Goal: Information Seeking & Learning: Check status

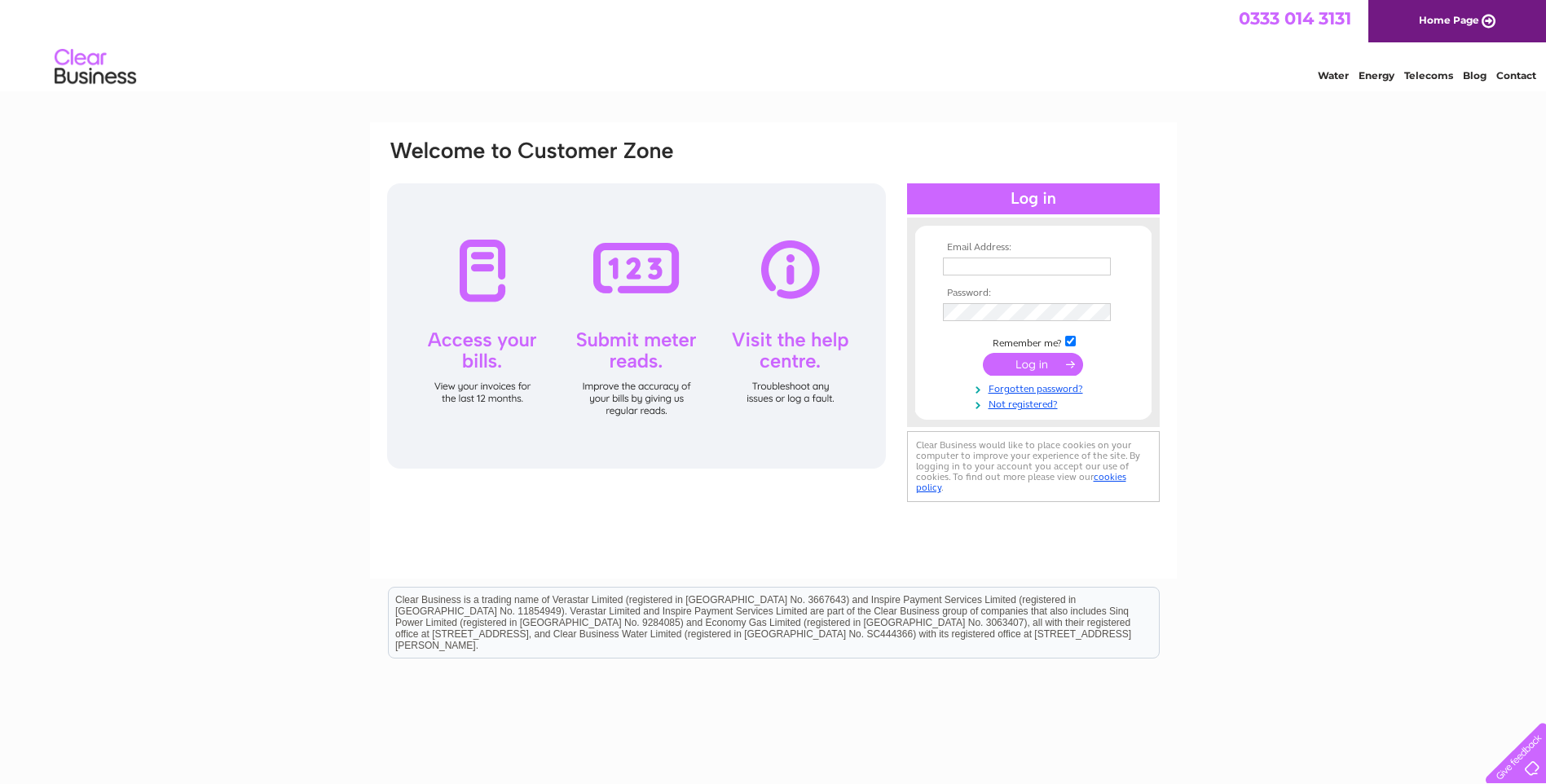
type input "carrie@clydeboatyard.com"
click at [1030, 360] on input "submit" at bounding box center [1033, 364] width 100 height 23
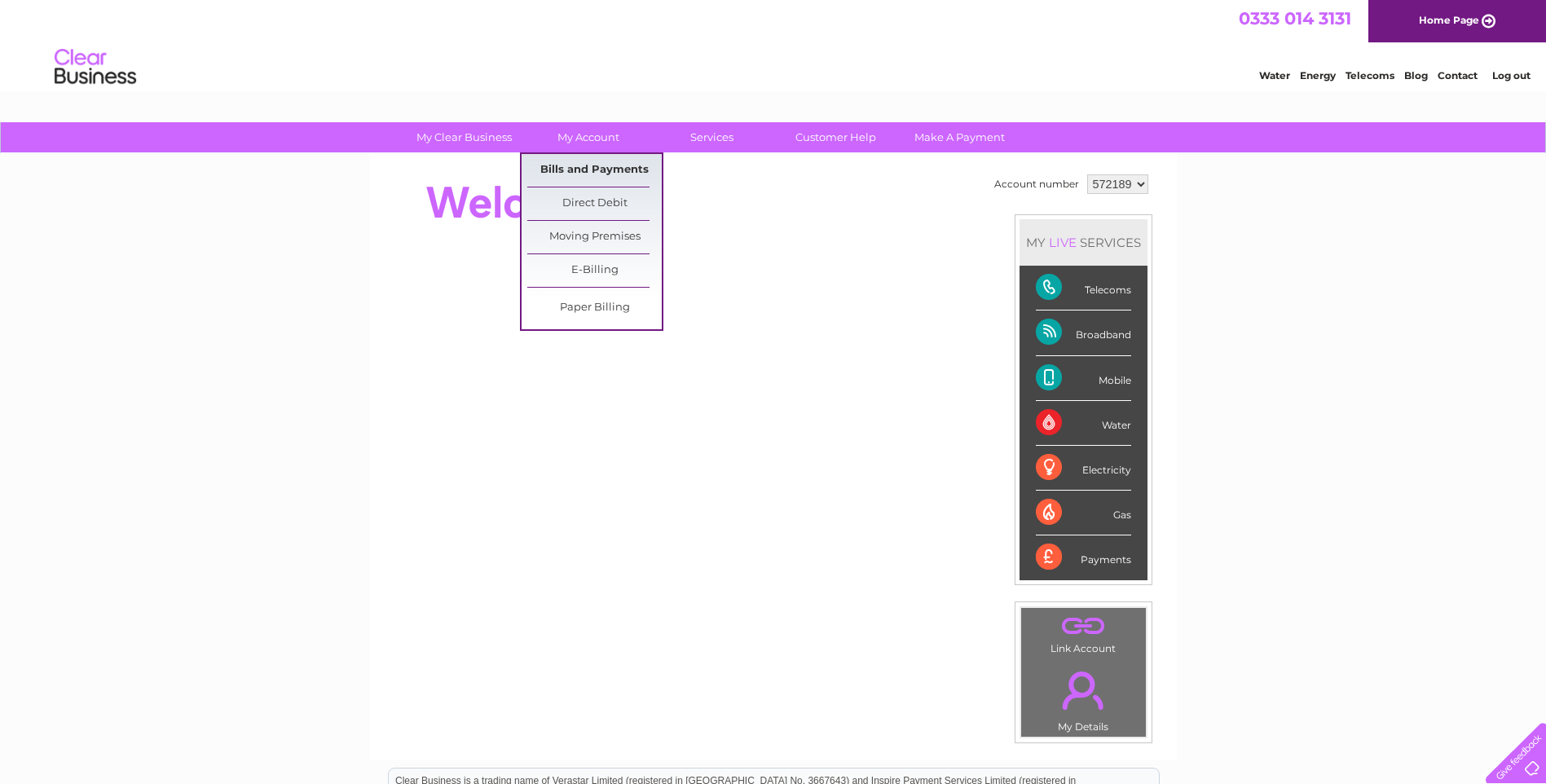
click at [587, 167] on link "Bills and Payments" at bounding box center [594, 170] width 135 height 33
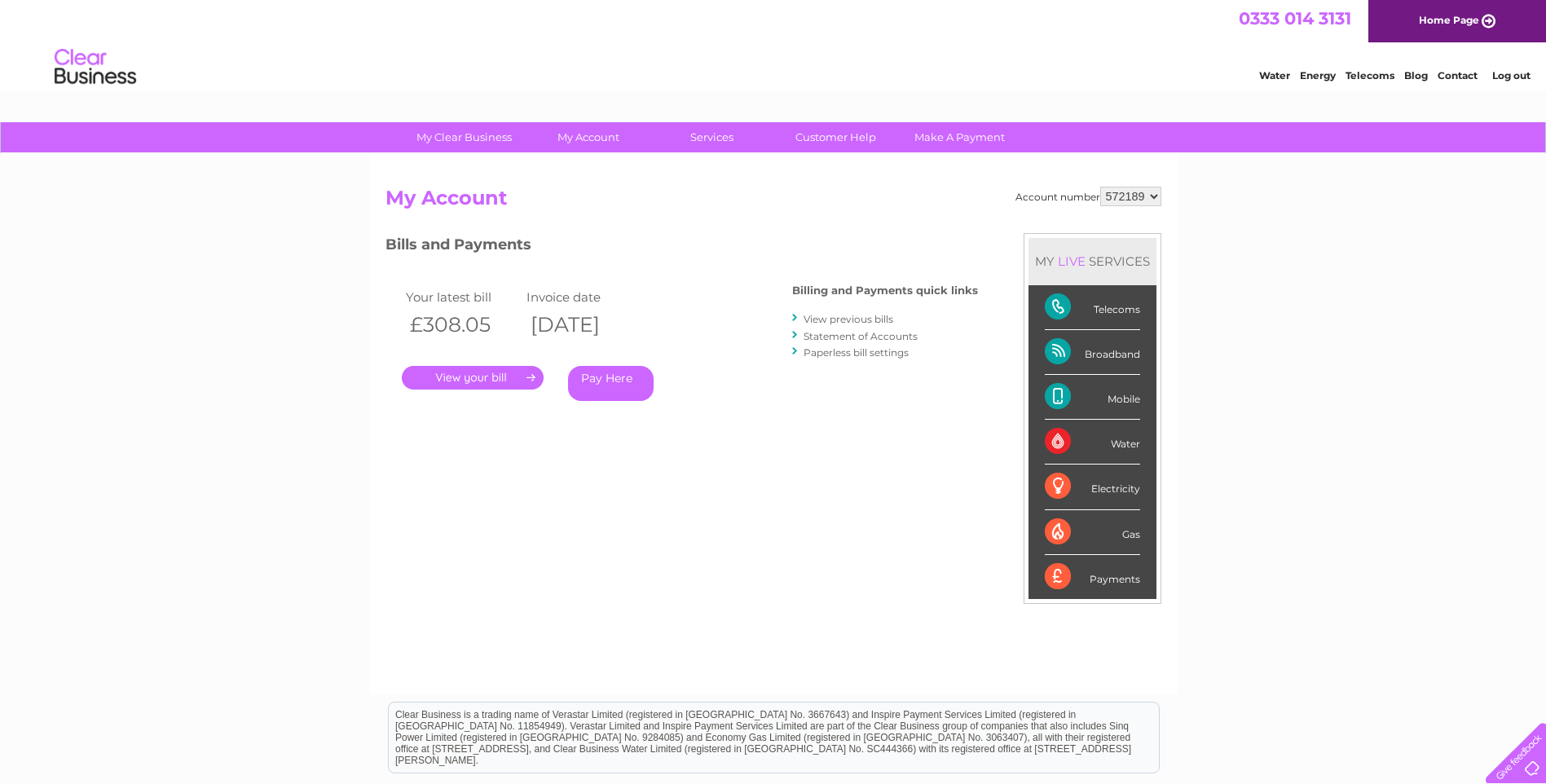
click at [475, 371] on link "." at bounding box center [473, 377] width 142 height 24
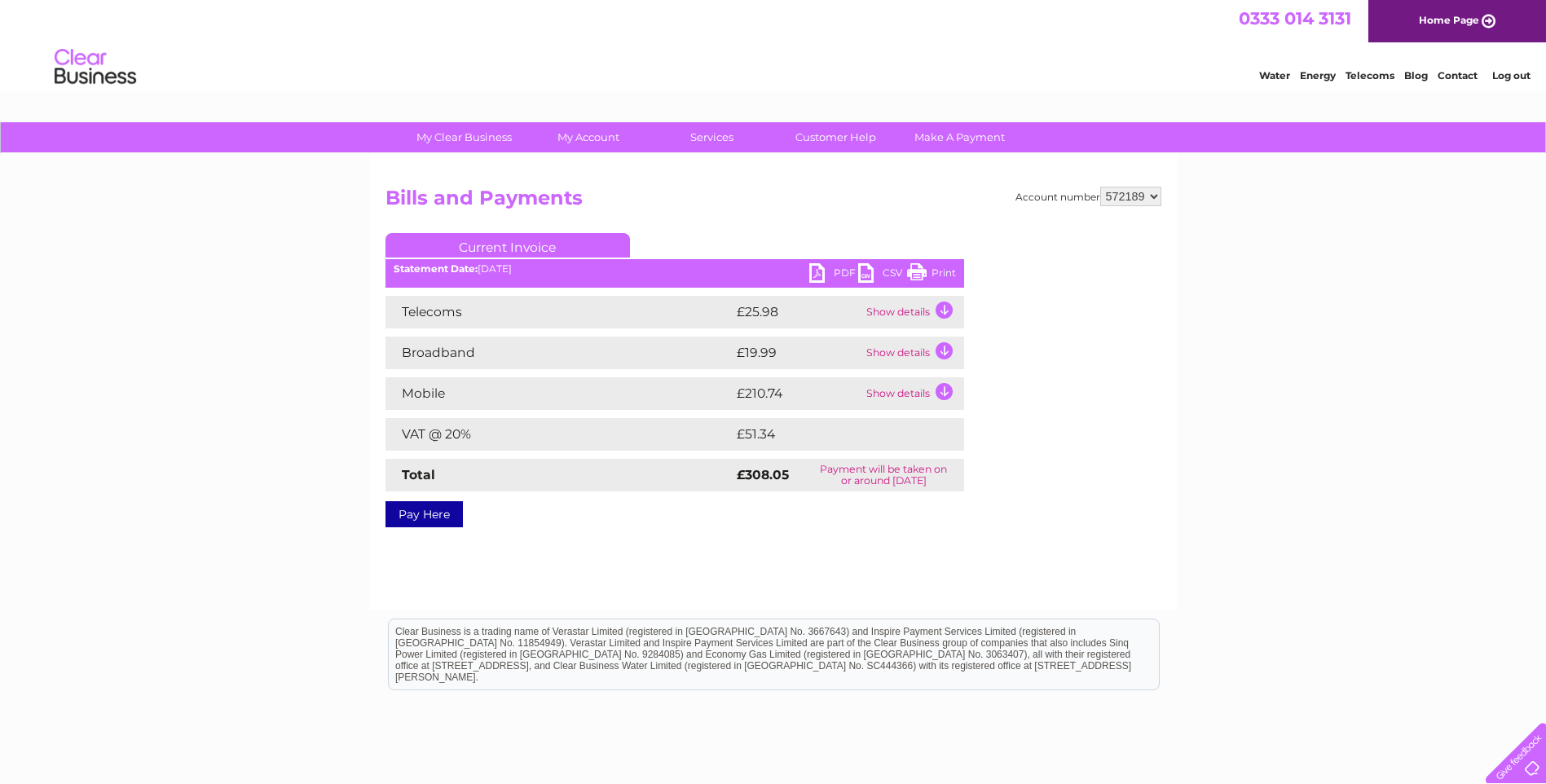
click at [942, 391] on td "Show details" at bounding box center [913, 393] width 102 height 33
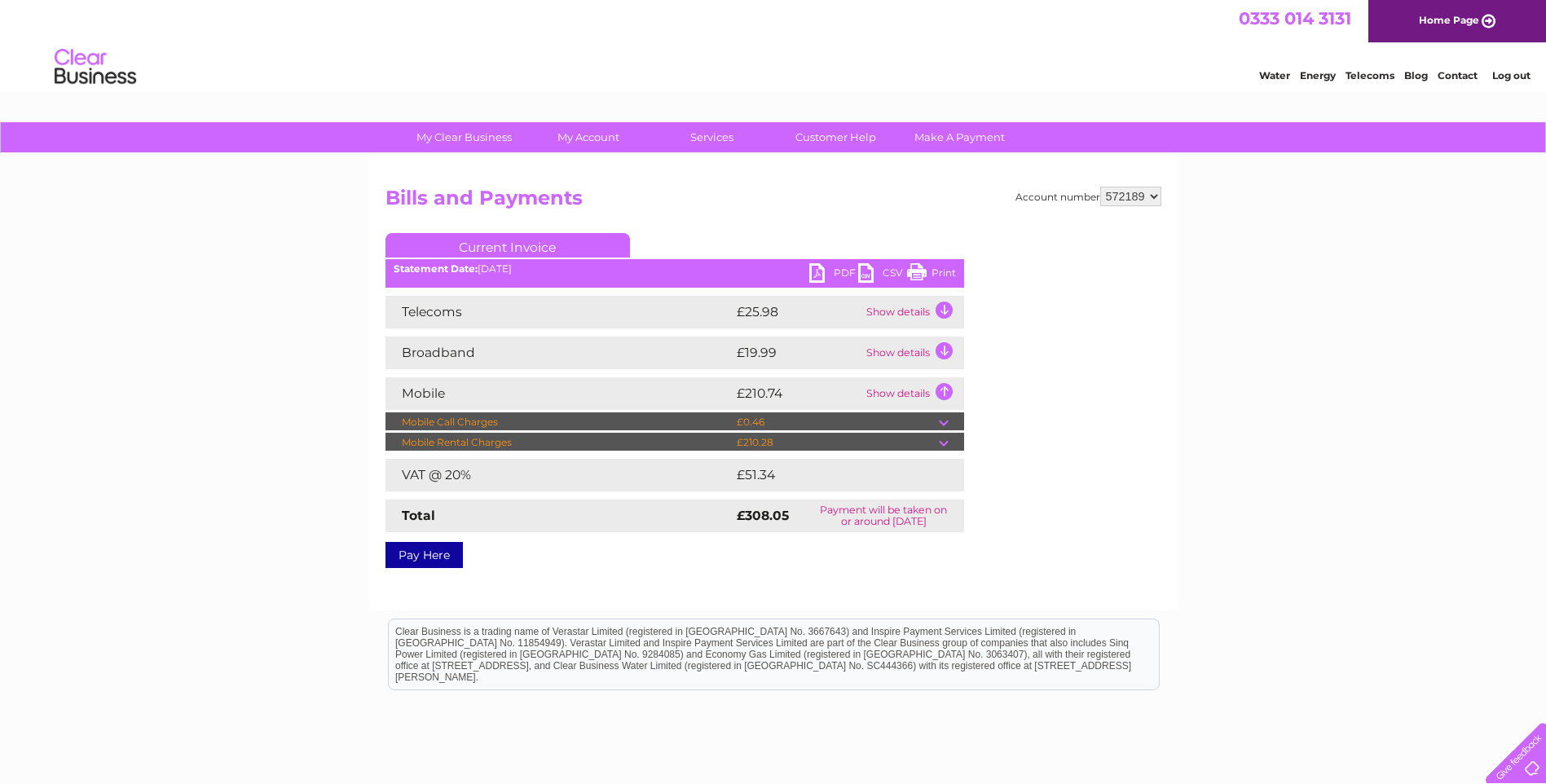
click at [943, 440] on td at bounding box center [951, 442] width 25 height 20
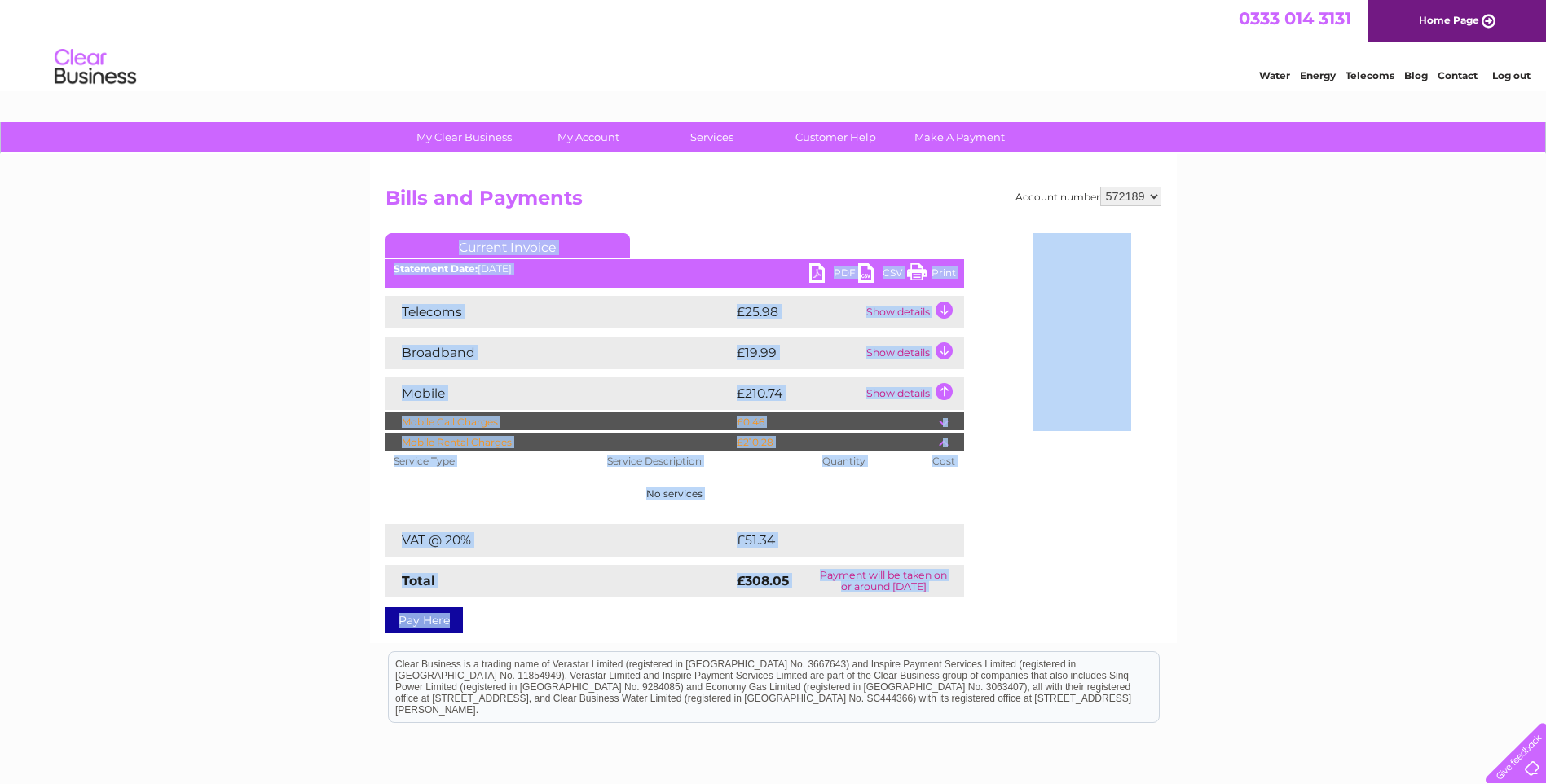
drag, startPoint x: 977, startPoint y: 597, endPoint x: 826, endPoint y: 603, distance: 151.1
click at [826, 603] on div "Account number 572189 Bills and Payments Current Invoice PDF CSV Print" at bounding box center [773, 406] width 776 height 440
copy div "Current Invoice PDF CSV Print Statement Date: 09/10/2025 Telecoms £25.98 Show d…"
click at [944, 424] on td at bounding box center [951, 422] width 25 height 20
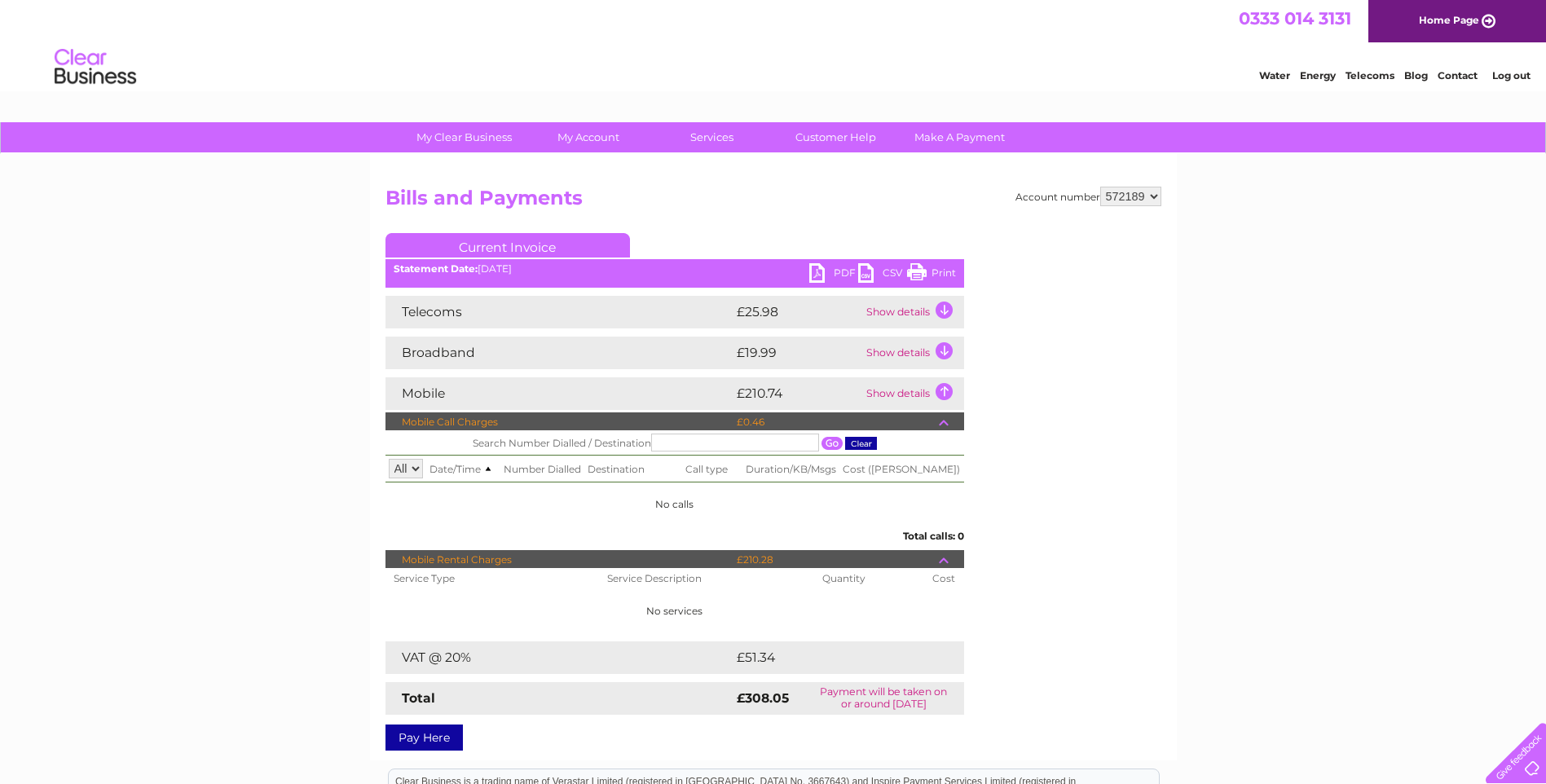
click at [944, 424] on td at bounding box center [951, 422] width 25 height 20
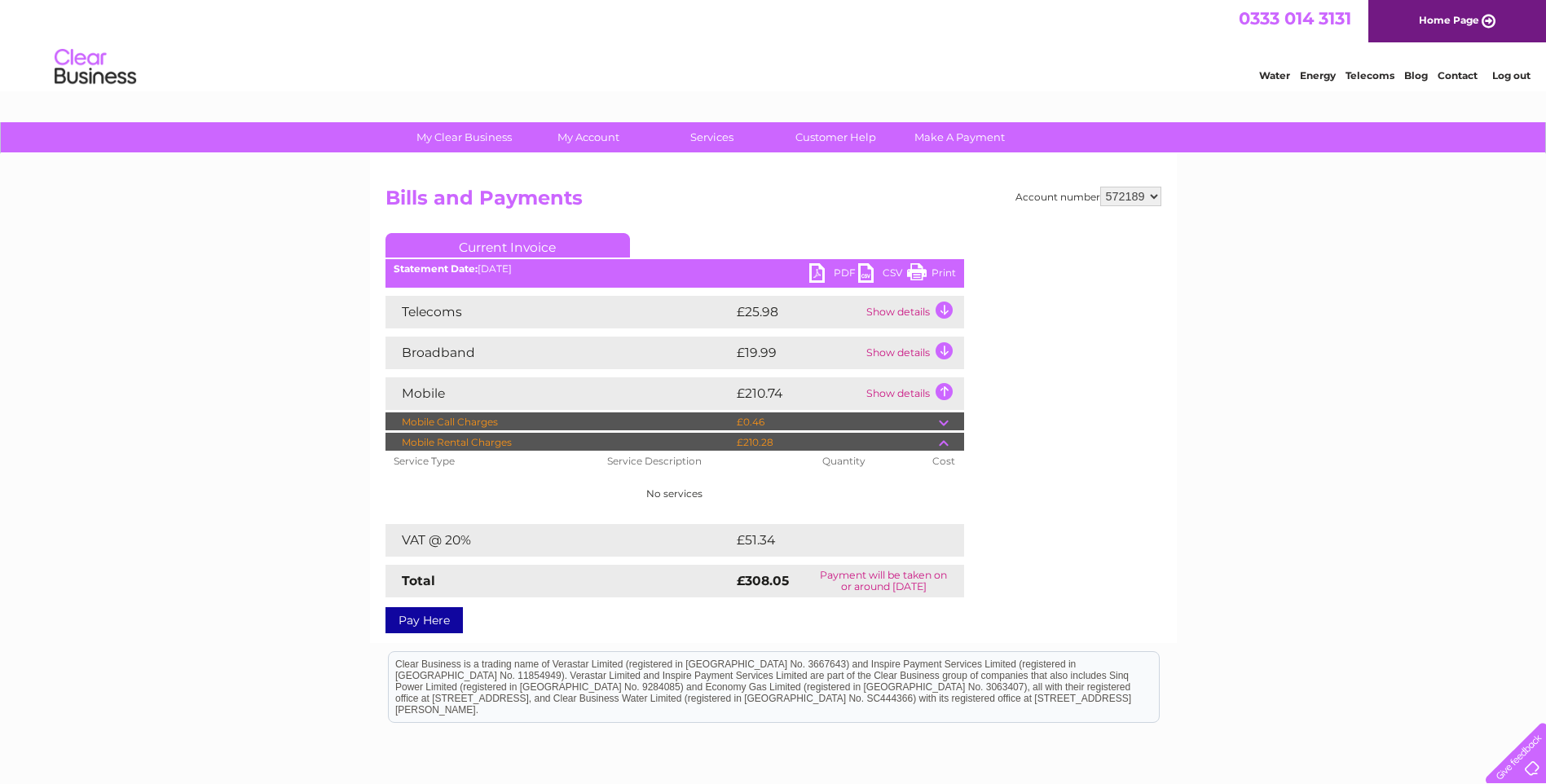
click at [944, 444] on td at bounding box center [951, 442] width 25 height 20
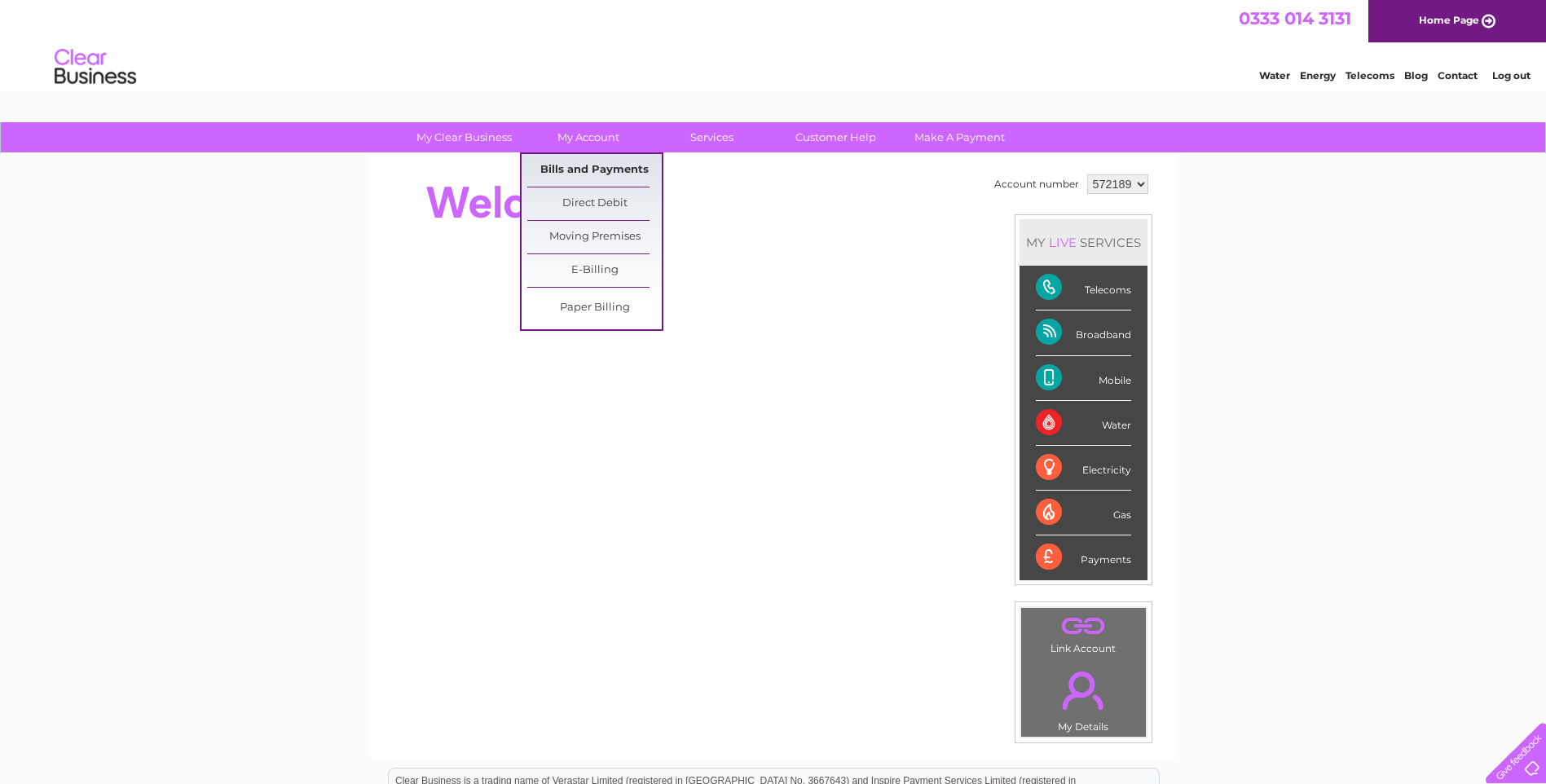
click at [579, 167] on link "Bills and Payments" at bounding box center [594, 170] width 135 height 33
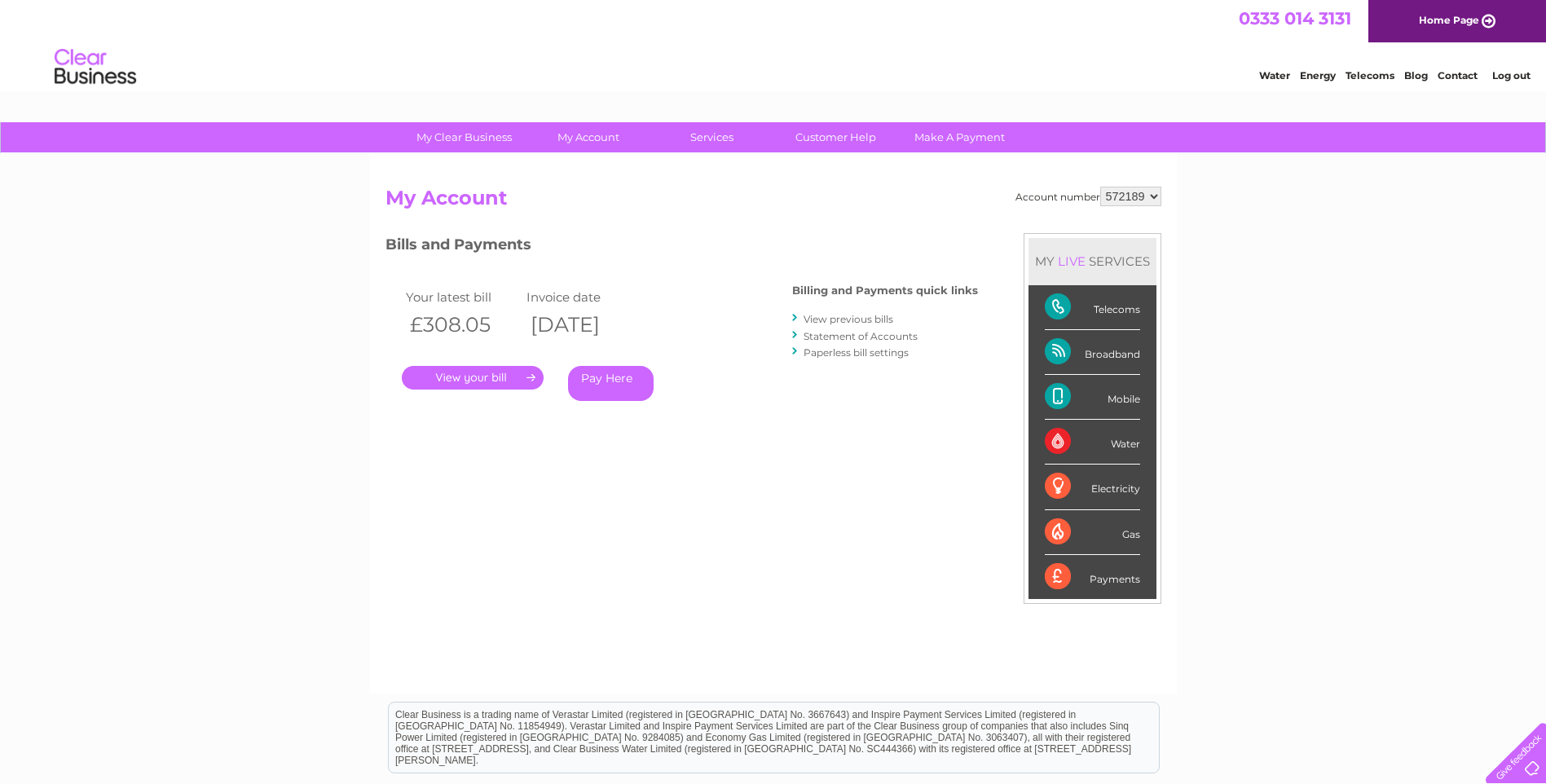
click at [460, 379] on link "." at bounding box center [473, 377] width 142 height 24
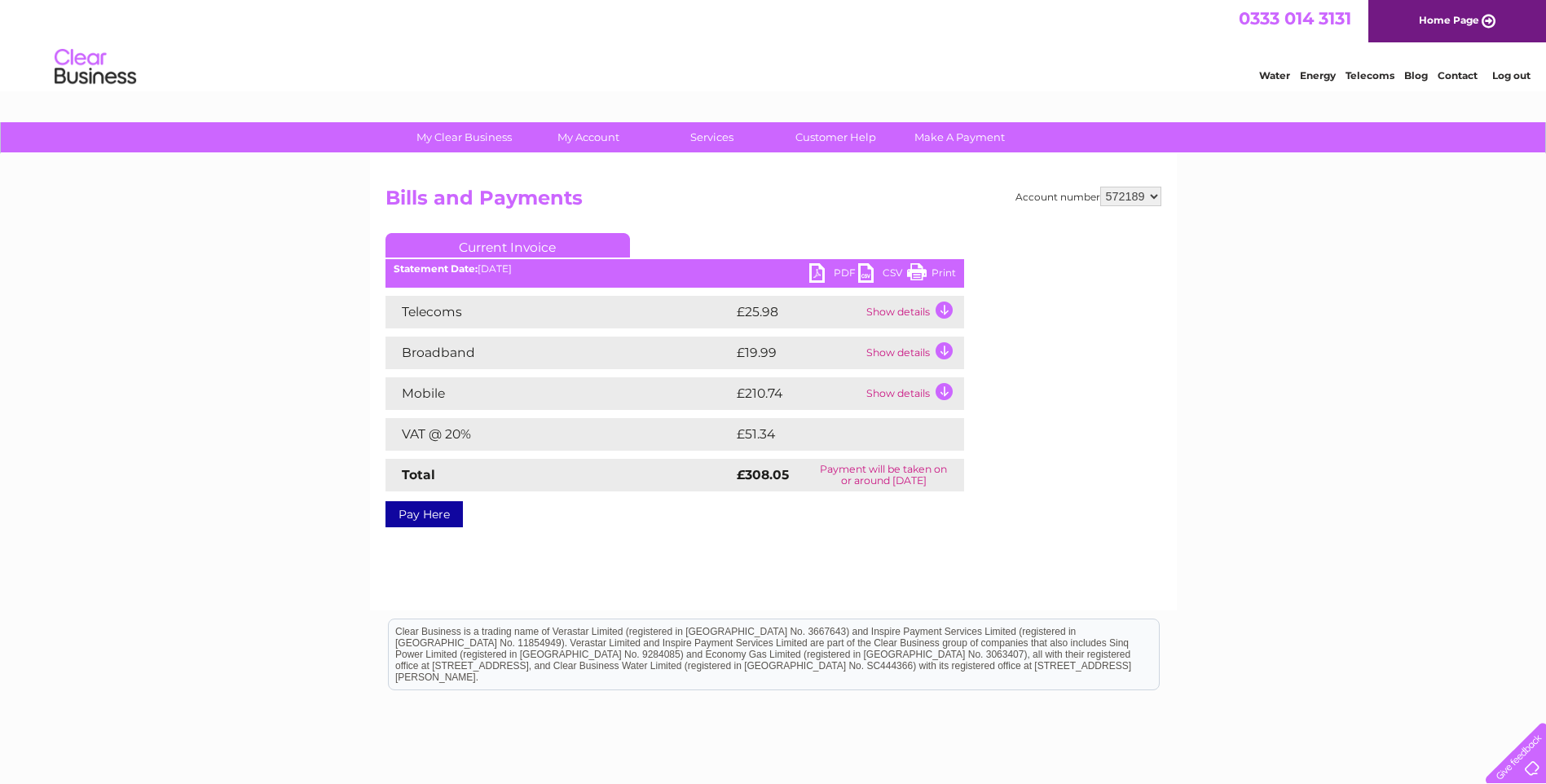
click at [947, 388] on td "Show details" at bounding box center [913, 393] width 102 height 33
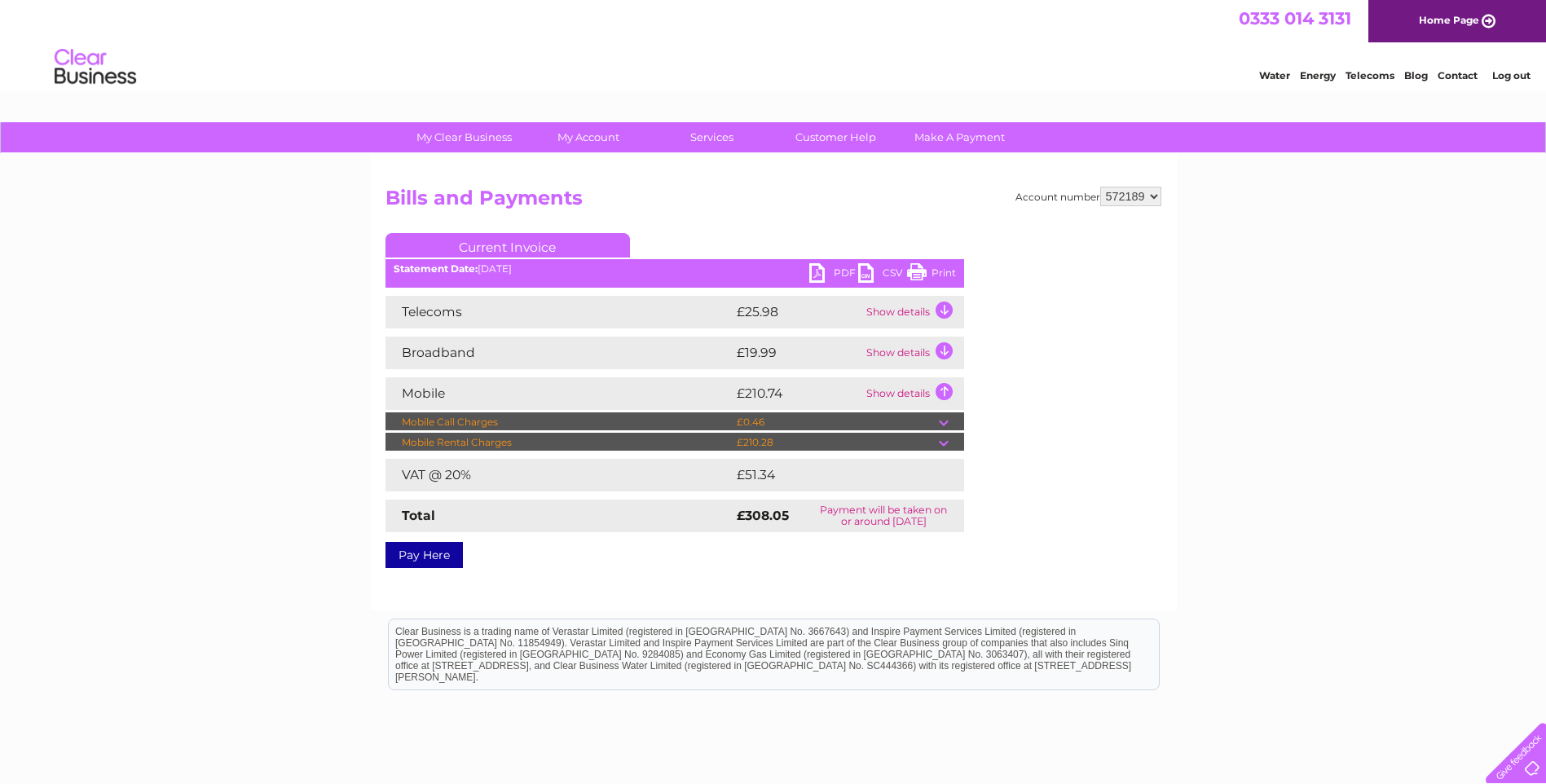
click at [945, 440] on td at bounding box center [951, 442] width 25 height 20
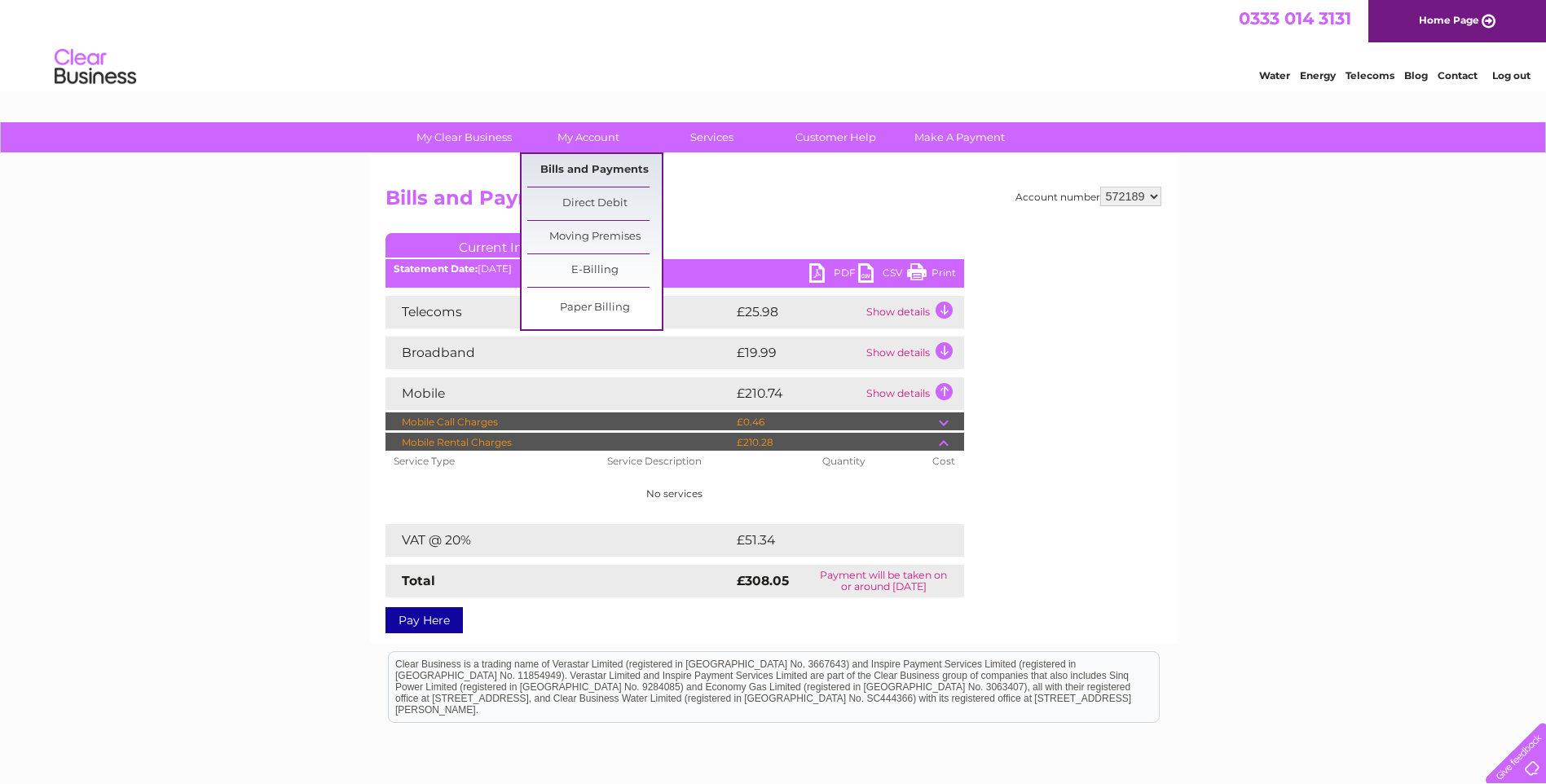
click at [579, 165] on link "Bills and Payments" at bounding box center [594, 170] width 135 height 33
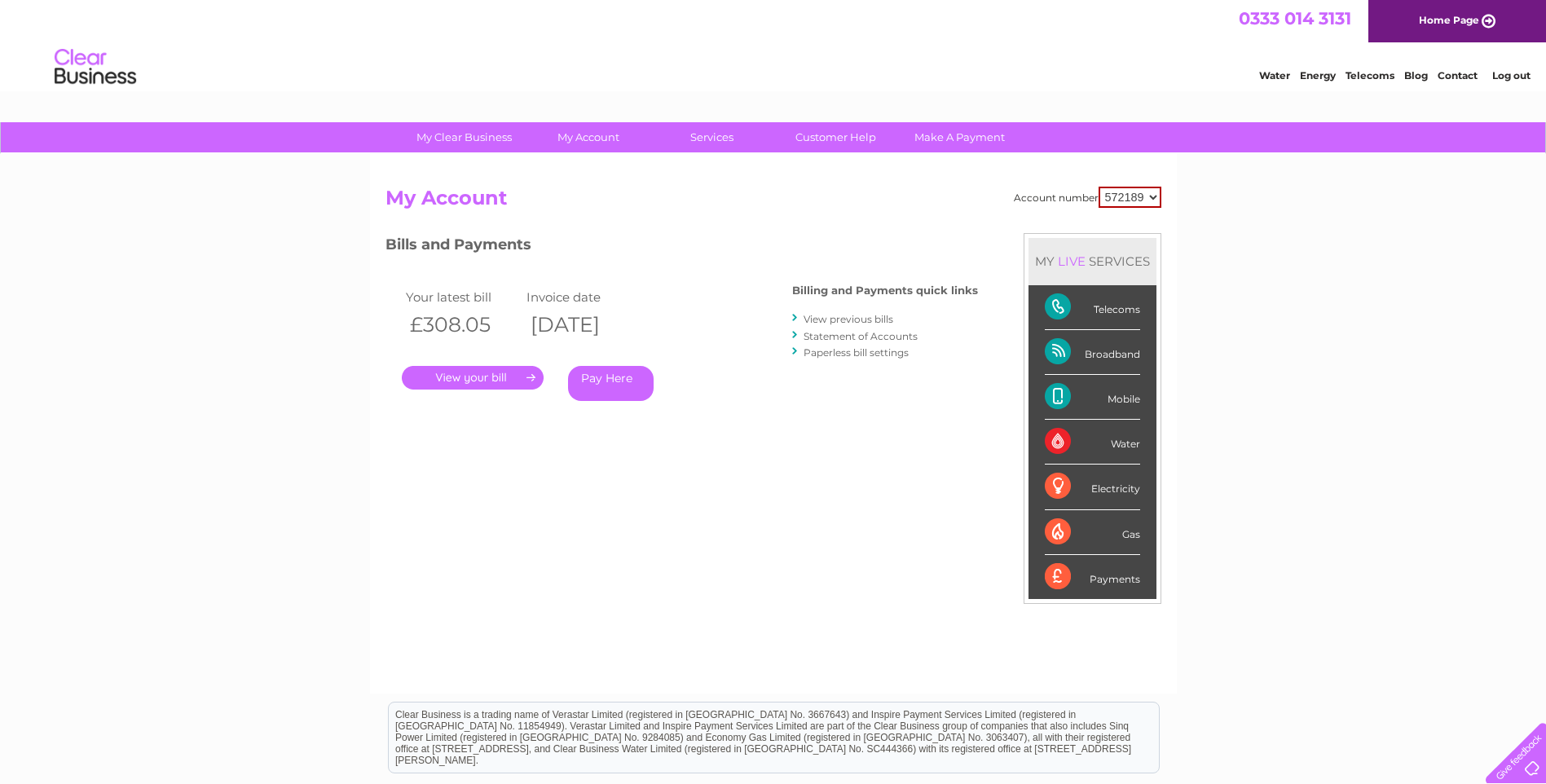
click at [834, 318] on link "View previous bills" at bounding box center [847, 318] width 89 height 12
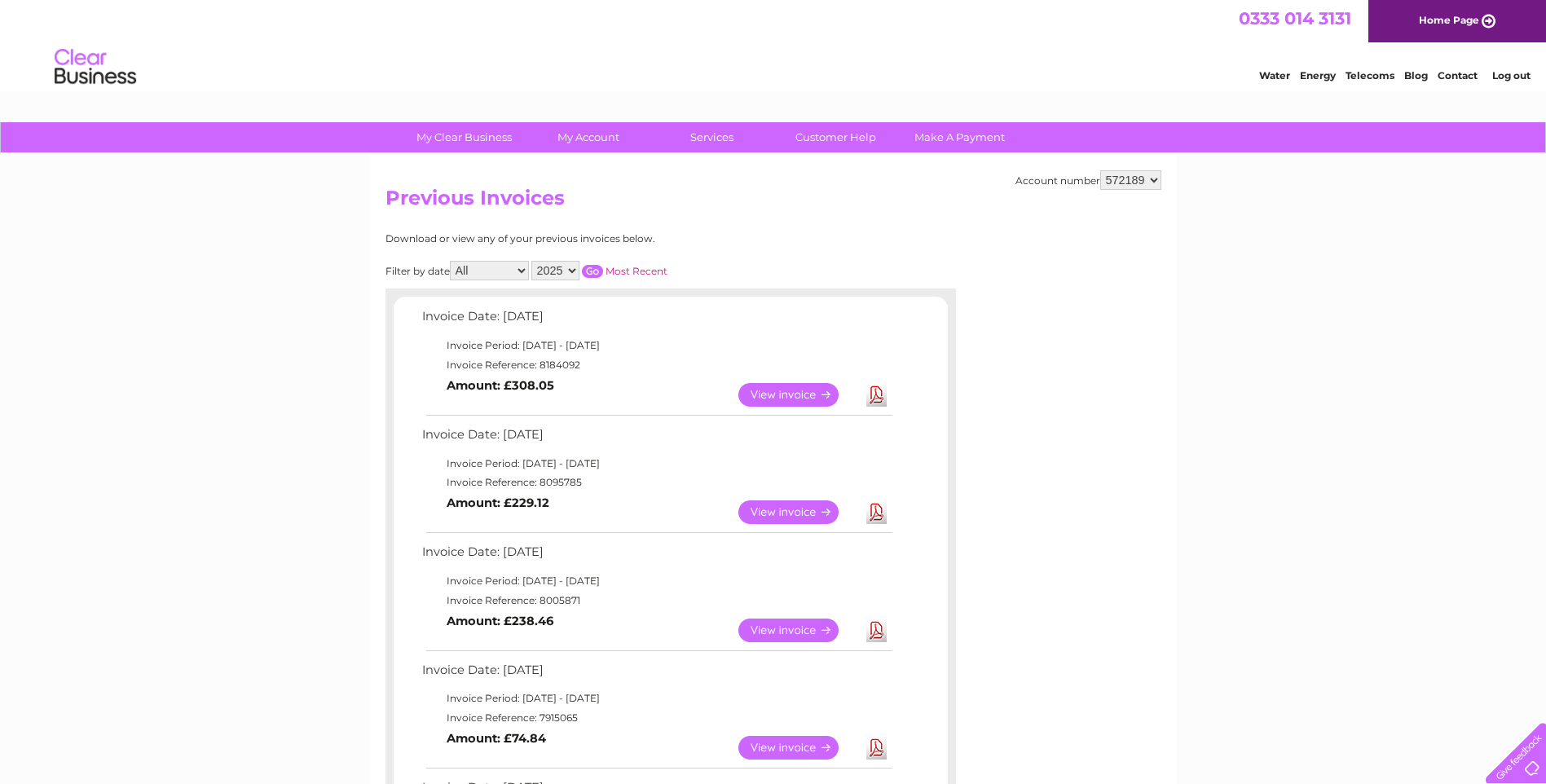
scroll to position [82, 0]
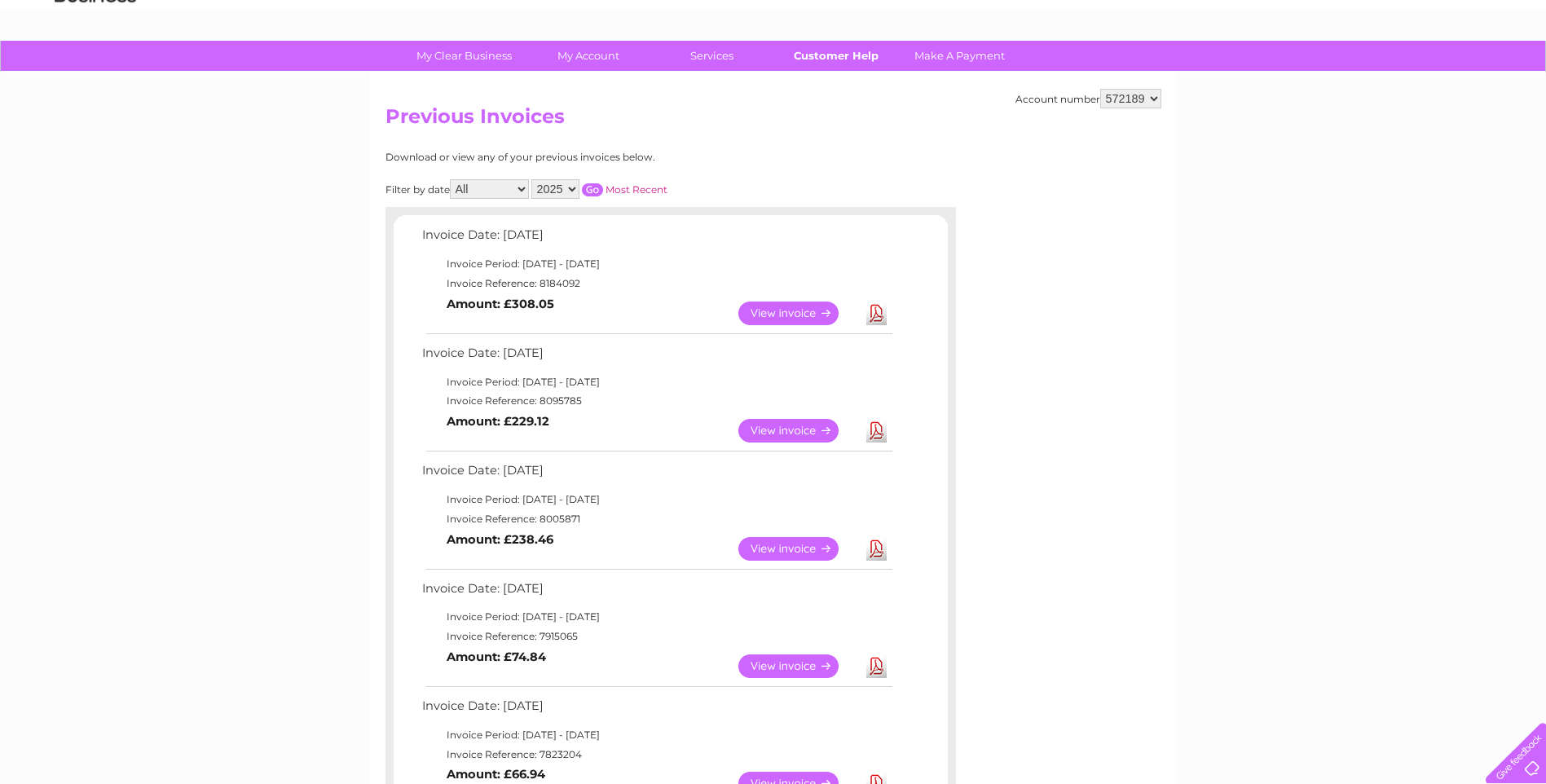
click at [808, 56] on link "Customer Help" at bounding box center [835, 56] width 135 height 30
